Goal: Obtain resource: Download file/media

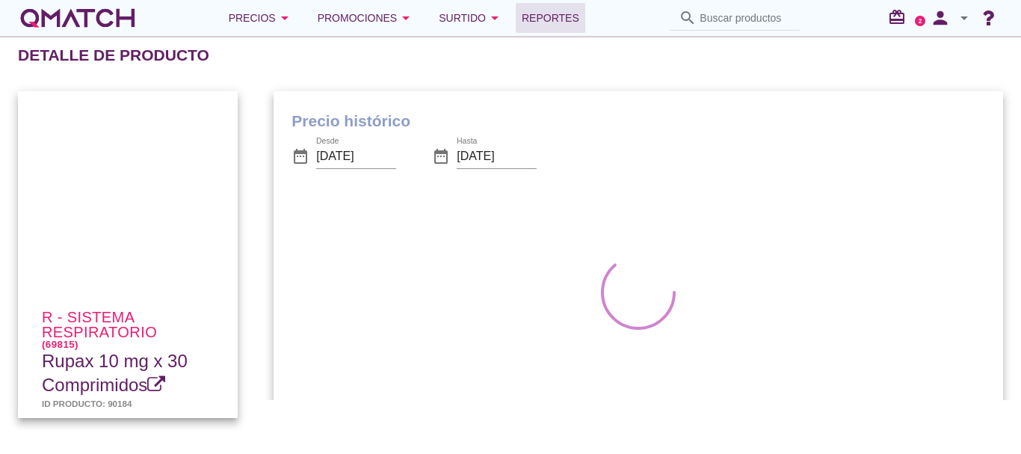
click at [555, 13] on span "Reportes" at bounding box center [551, 18] width 58 height 18
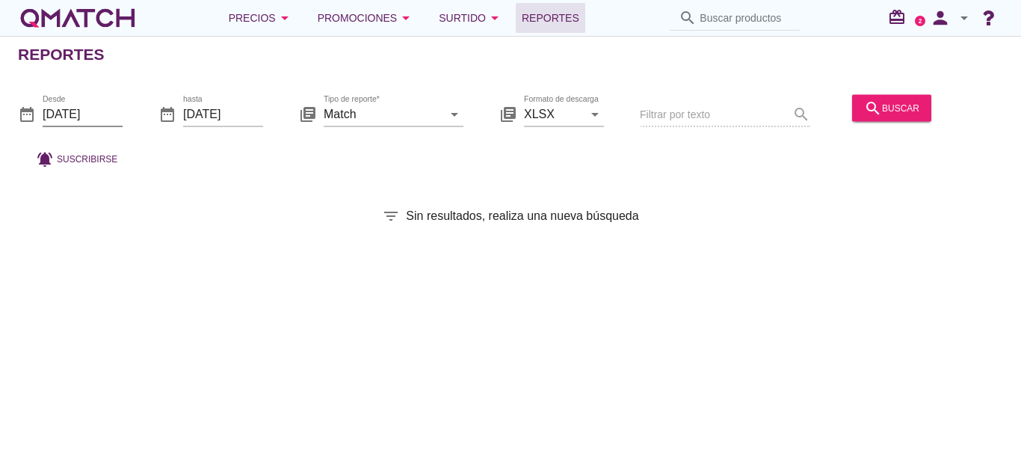
click at [76, 125] on div "Desde [DATE]" at bounding box center [83, 114] width 80 height 24
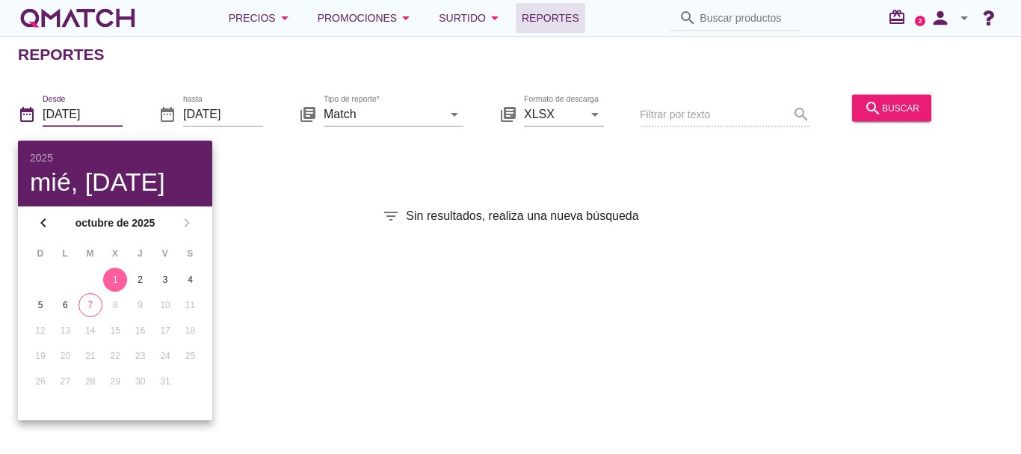
drag, startPoint x: 99, startPoint y: 111, endPoint x: 141, endPoint y: 266, distance: 160.3
click at [141, 266] on div "2025 mié, [DATE] chevron_left octubre de 2025 chevron_right D L M X J V S 1 2 3…" at bounding box center [510, 227] width 1021 height 454
click at [137, 272] on button "2" at bounding box center [141, 280] width 24 height 24
type input "[DATE]"
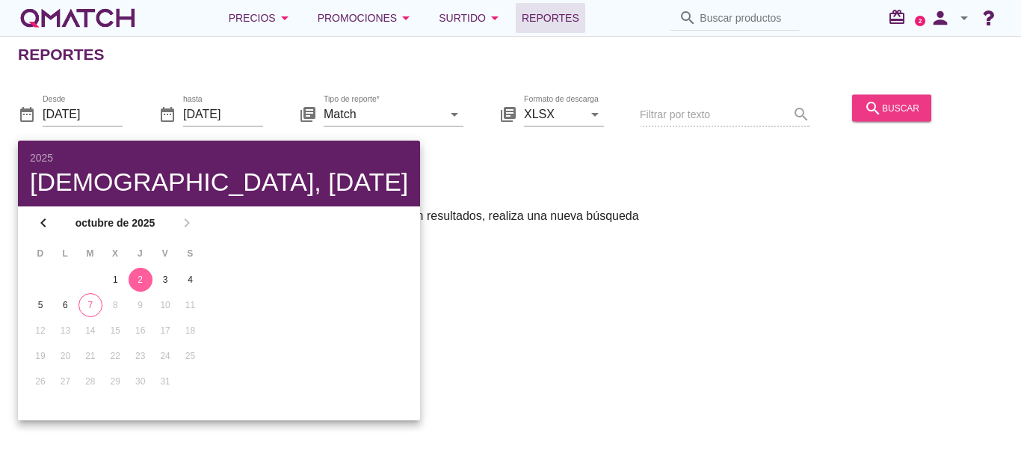
click at [909, 105] on div "search buscar" at bounding box center [891, 108] width 55 height 18
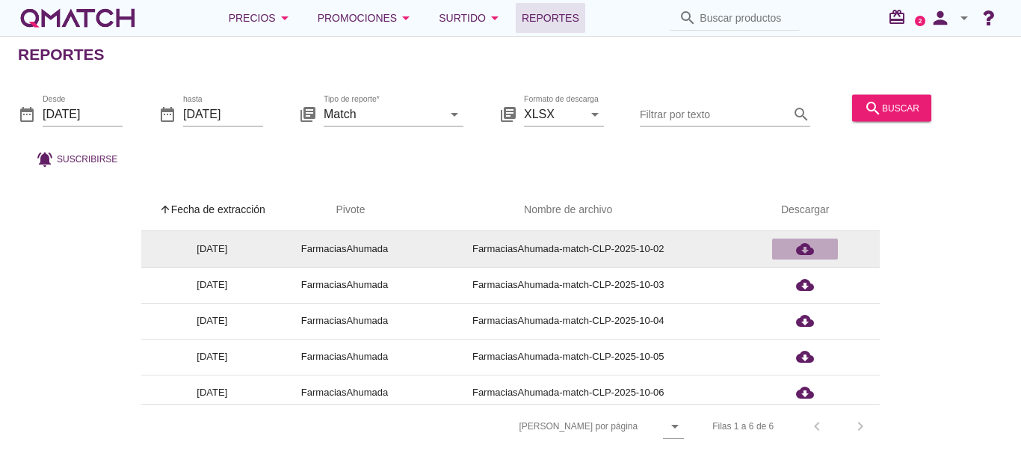
click at [801, 253] on icon "cloud_download" at bounding box center [805, 249] width 18 height 18
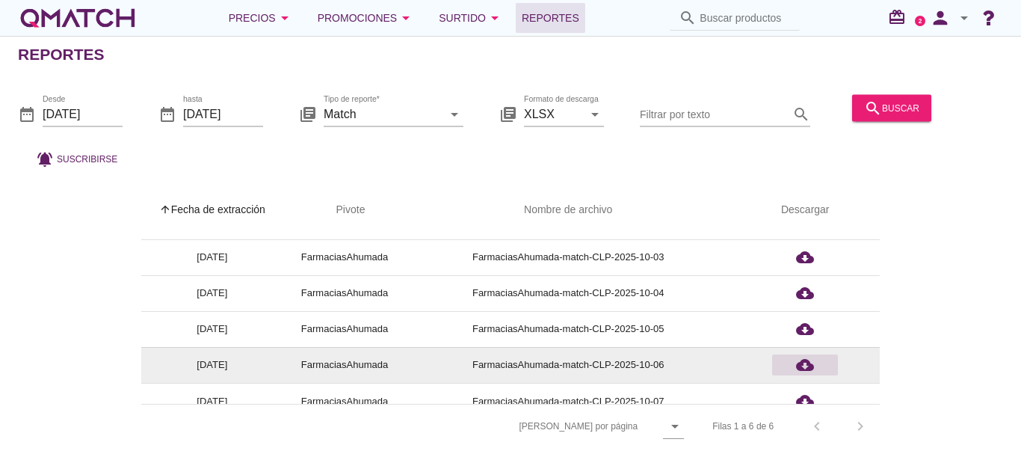
scroll to position [43, 0]
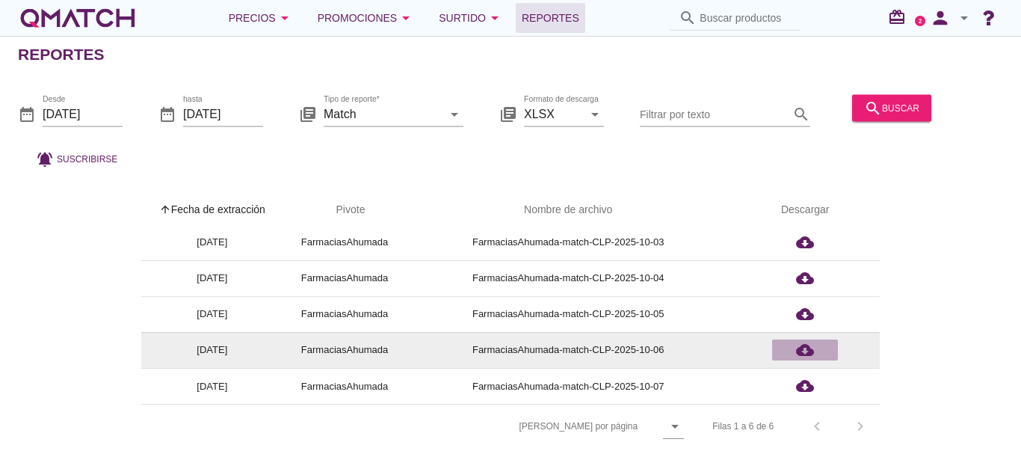
click at [803, 348] on icon "cloud_download" at bounding box center [805, 350] width 18 height 18
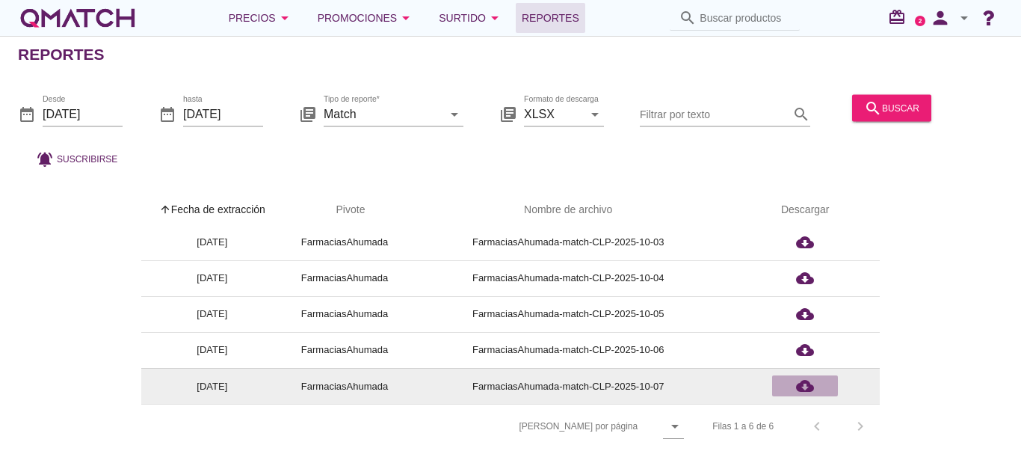
click at [816, 380] on div "cloud_download" at bounding box center [805, 386] width 54 height 18
